Goal: Browse casually

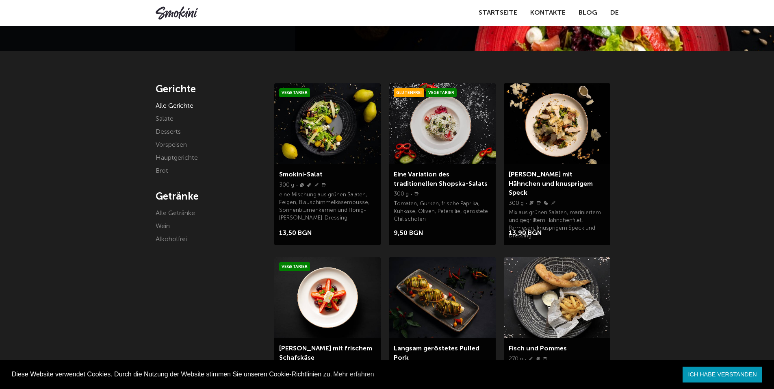
scroll to position [81, 0]
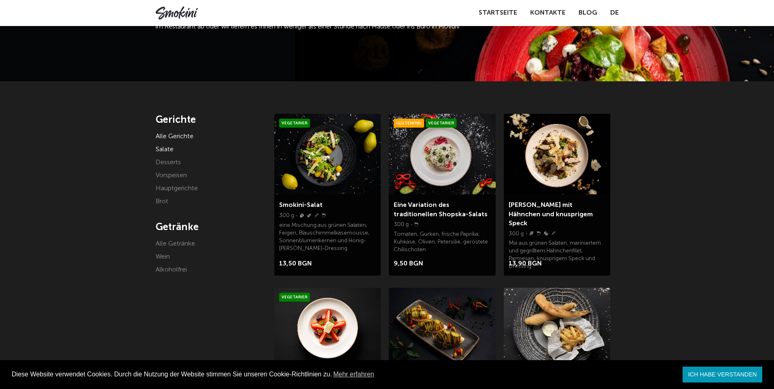
click at [168, 149] on font "Salate" at bounding box center [165, 149] width 18 height 7
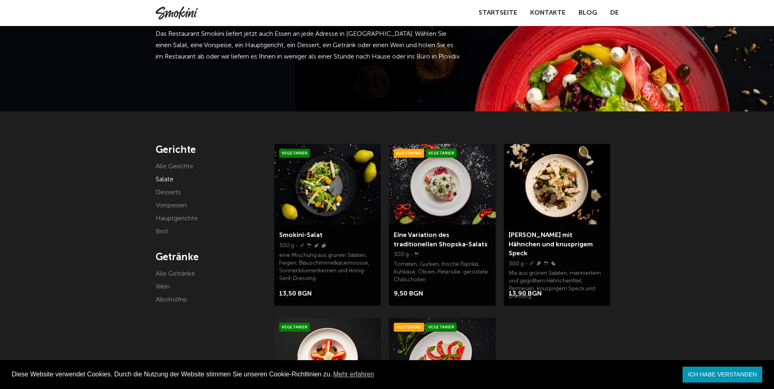
scroll to position [41, 0]
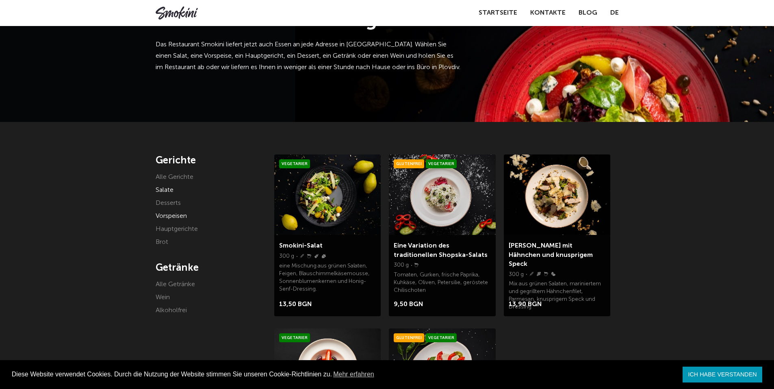
click at [172, 214] on font "Vorspeisen" at bounding box center [171, 216] width 31 height 7
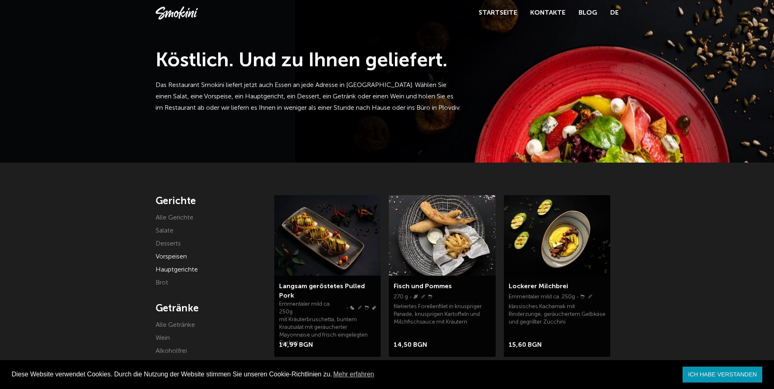
click at [178, 268] on font "Hauptgerichte" at bounding box center [177, 270] width 42 height 7
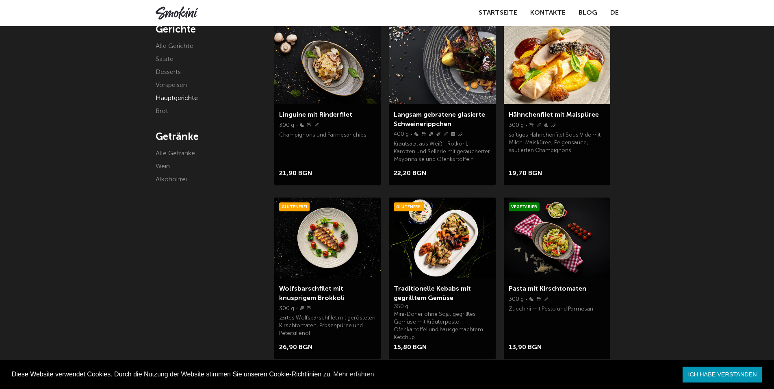
scroll to position [163, 0]
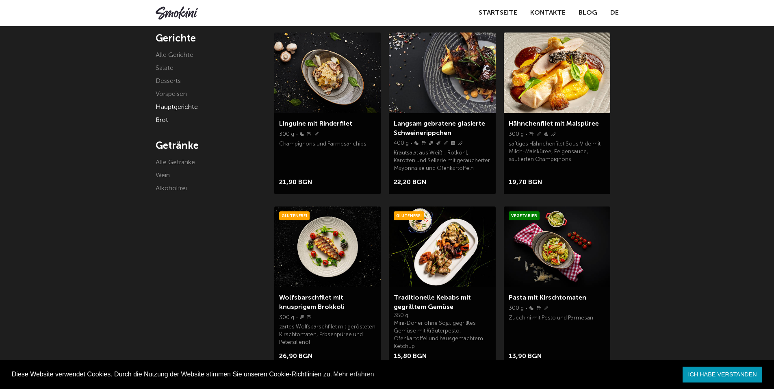
click at [163, 119] on font "Brot" at bounding box center [162, 120] width 13 height 7
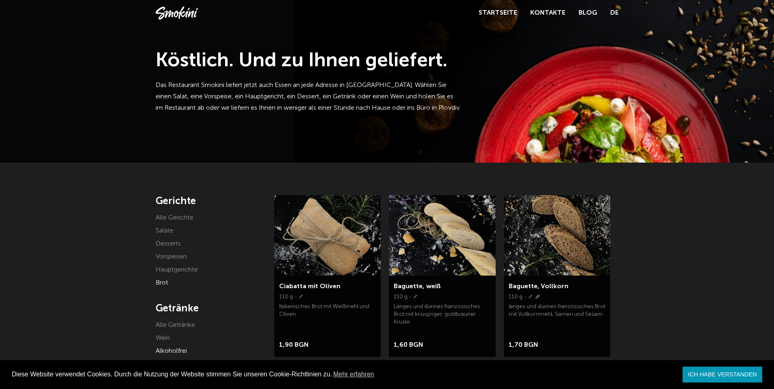
click at [184, 348] on font "Alkoholfrei" at bounding box center [171, 351] width 31 height 7
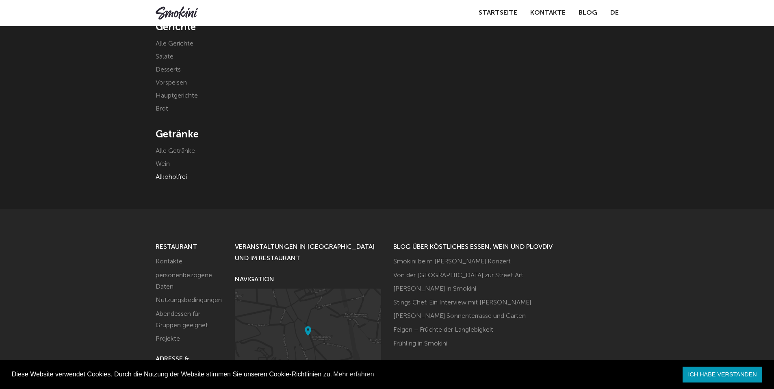
scroll to position [81, 0]
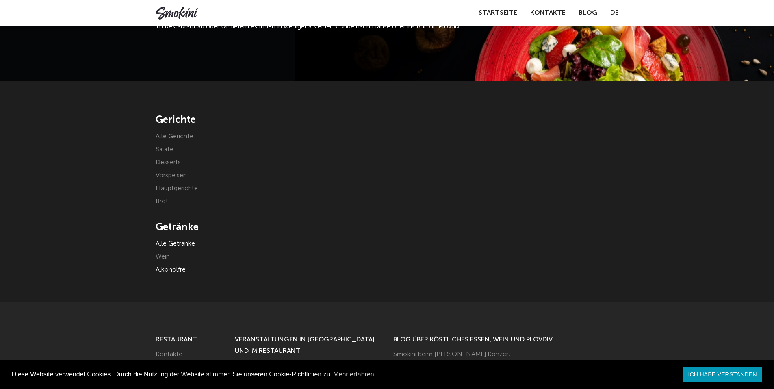
click at [176, 242] on font "Alle Getränke" at bounding box center [175, 244] width 39 height 7
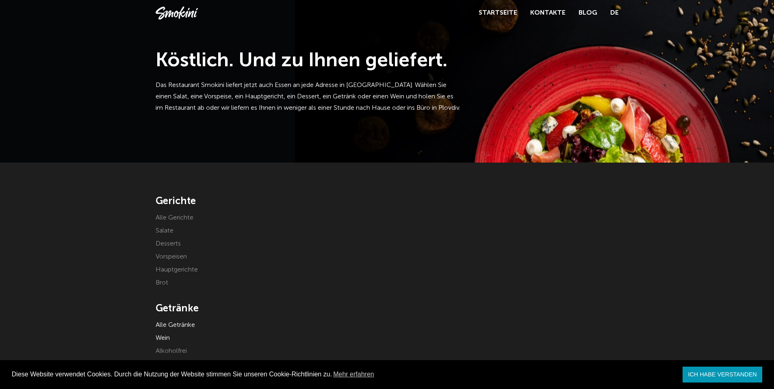
click at [164, 335] on font "Wein" at bounding box center [163, 338] width 14 height 7
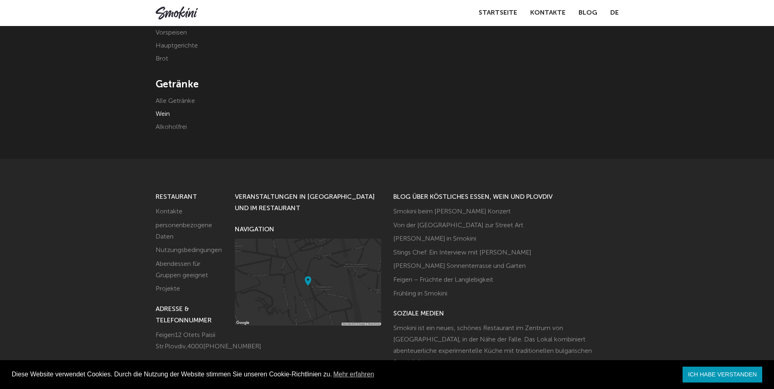
scroll to position [244, 0]
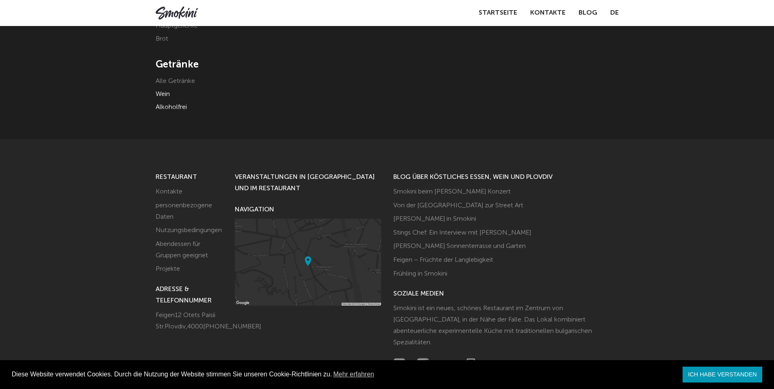
click at [176, 104] on font "Alkoholfrei" at bounding box center [171, 107] width 31 height 7
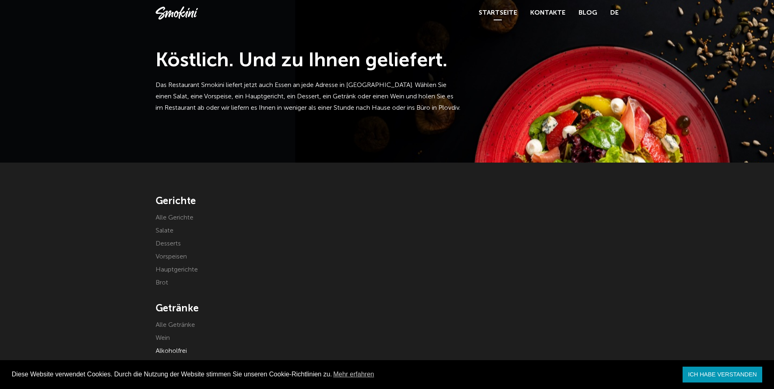
click at [497, 10] on font "Startseite" at bounding box center [498, 13] width 39 height 7
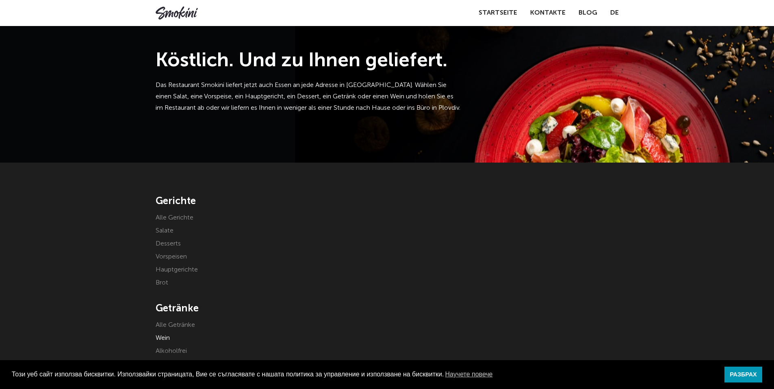
scroll to position [244, 0]
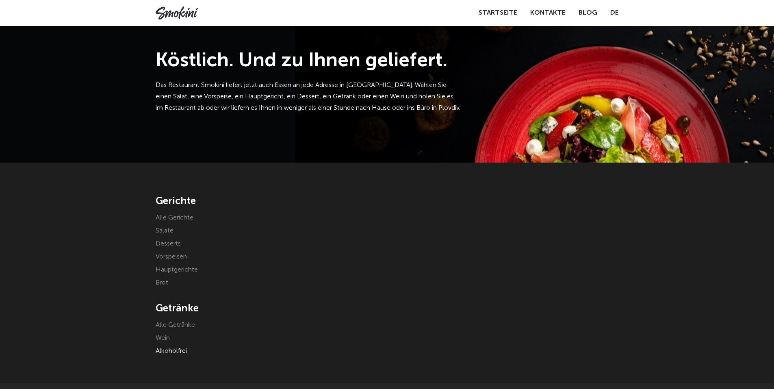
scroll to position [81, 0]
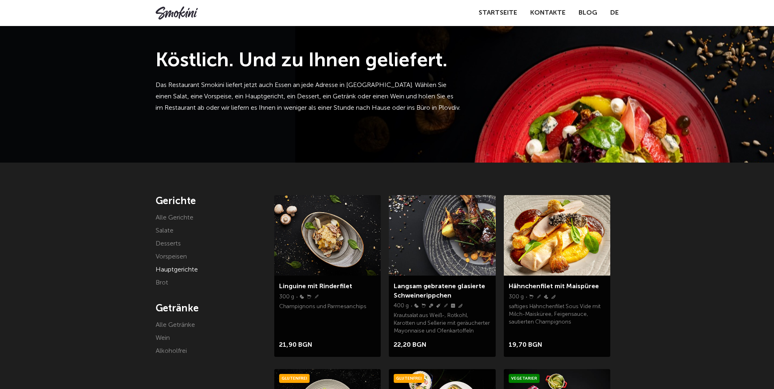
scroll to position [163, 0]
